Goal: Find specific page/section: Find specific page/section

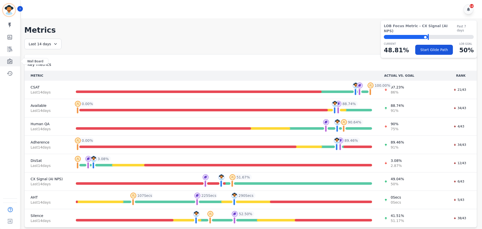
click at [10, 65] on link "Sidebar" at bounding box center [10, 61] width 19 height 10
